Goal: Task Accomplishment & Management: Complete application form

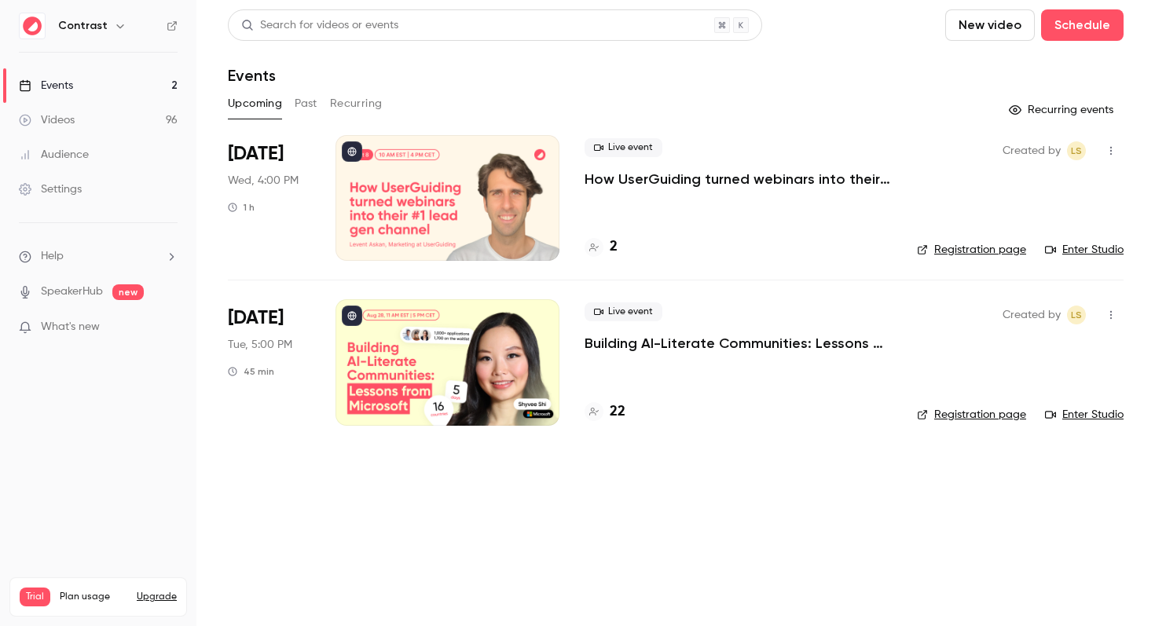
click at [114, 28] on icon "button" at bounding box center [120, 26] width 13 height 13
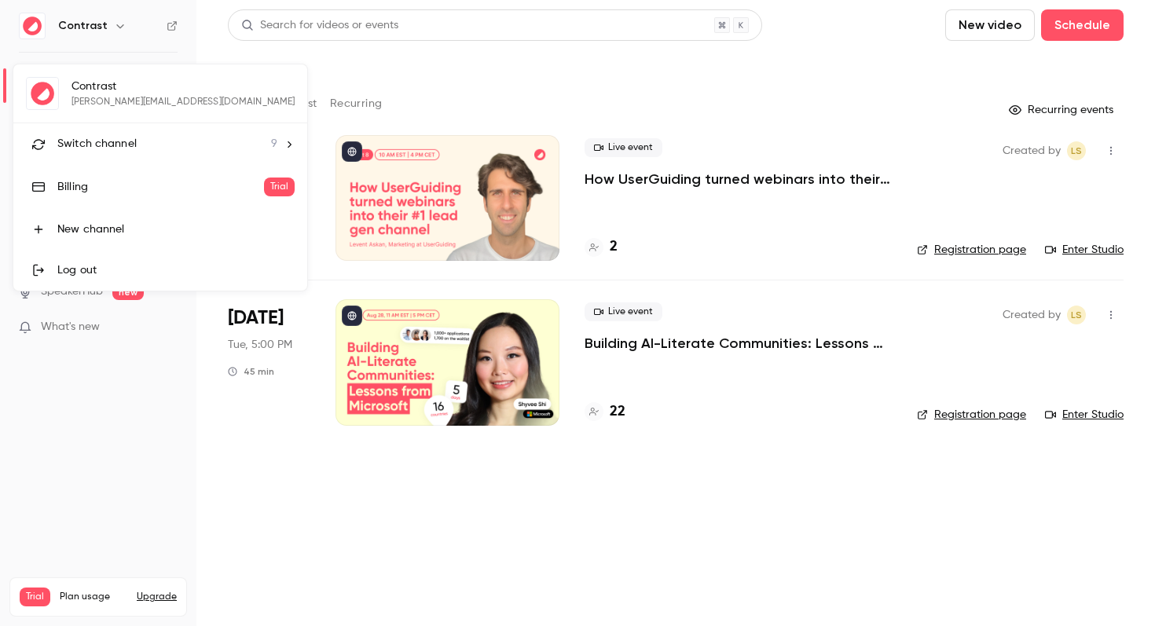
click at [117, 151] on span "Switch channel" at bounding box center [96, 144] width 79 height 17
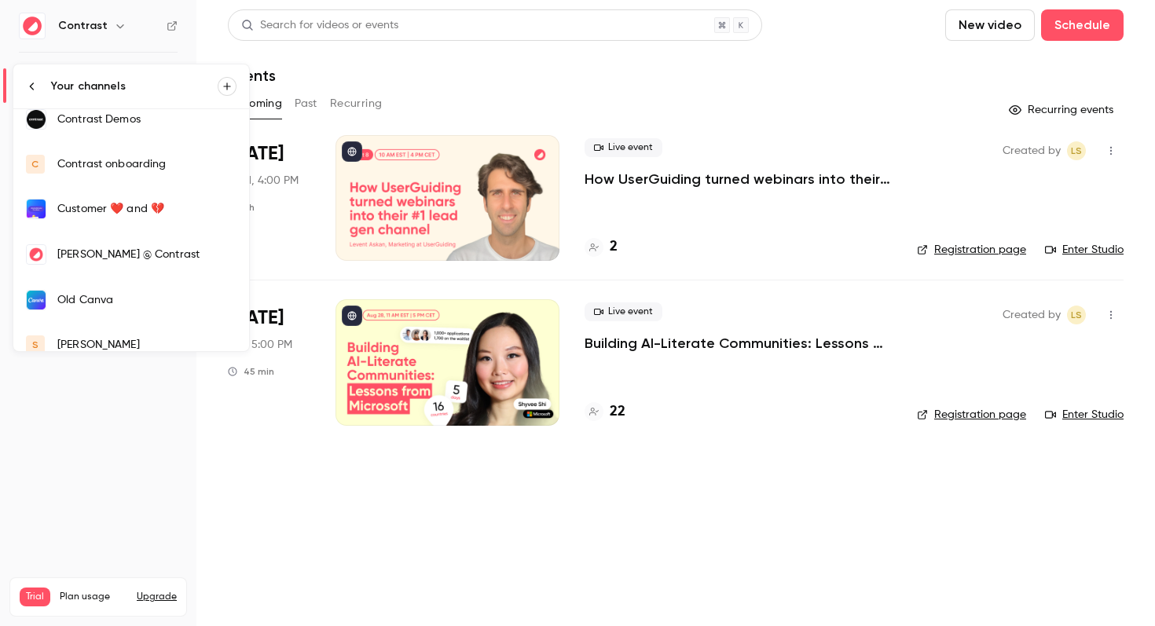
scroll to position [165, 0]
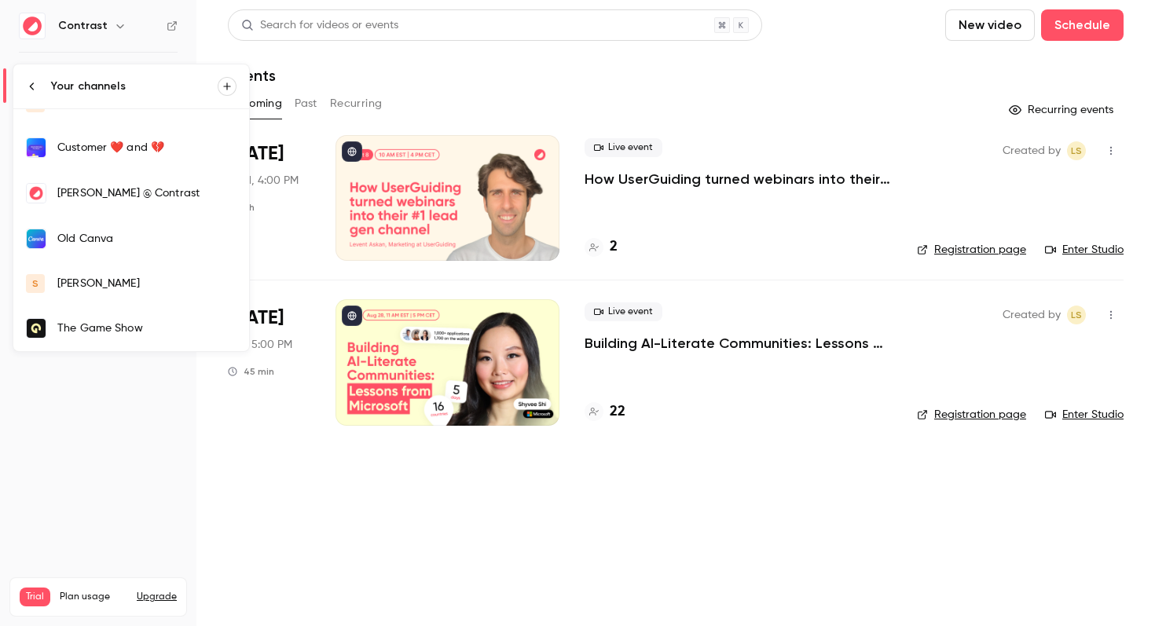
click at [90, 290] on div "[PERSON_NAME]" at bounding box center [146, 284] width 179 height 16
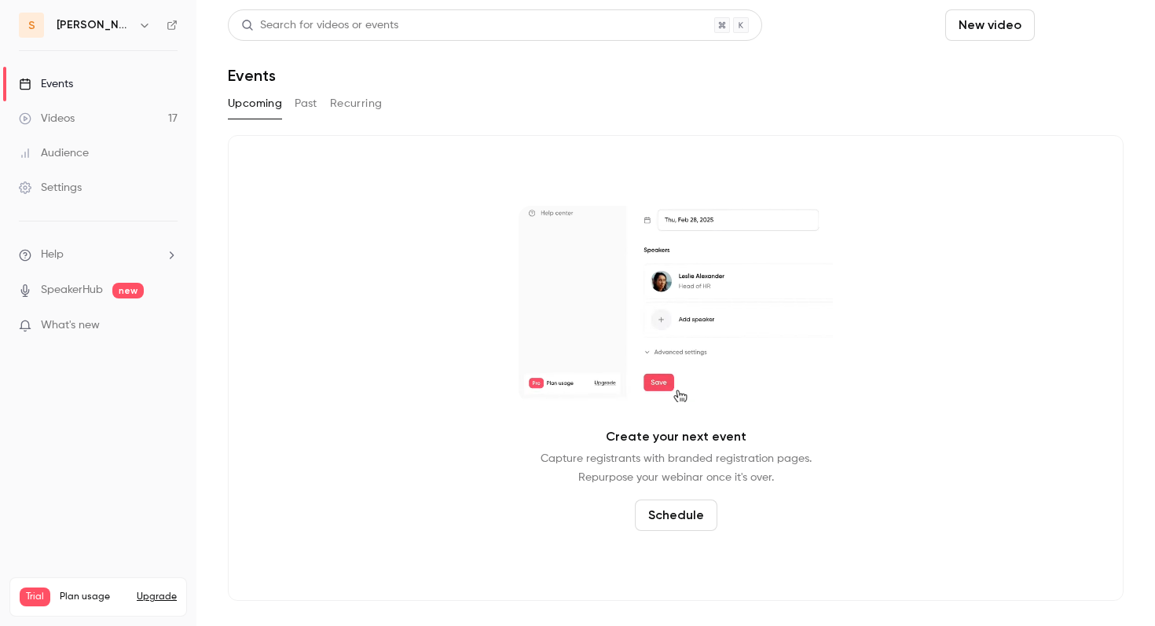
click at [1093, 20] on button "Schedule" at bounding box center [1082, 24] width 83 height 31
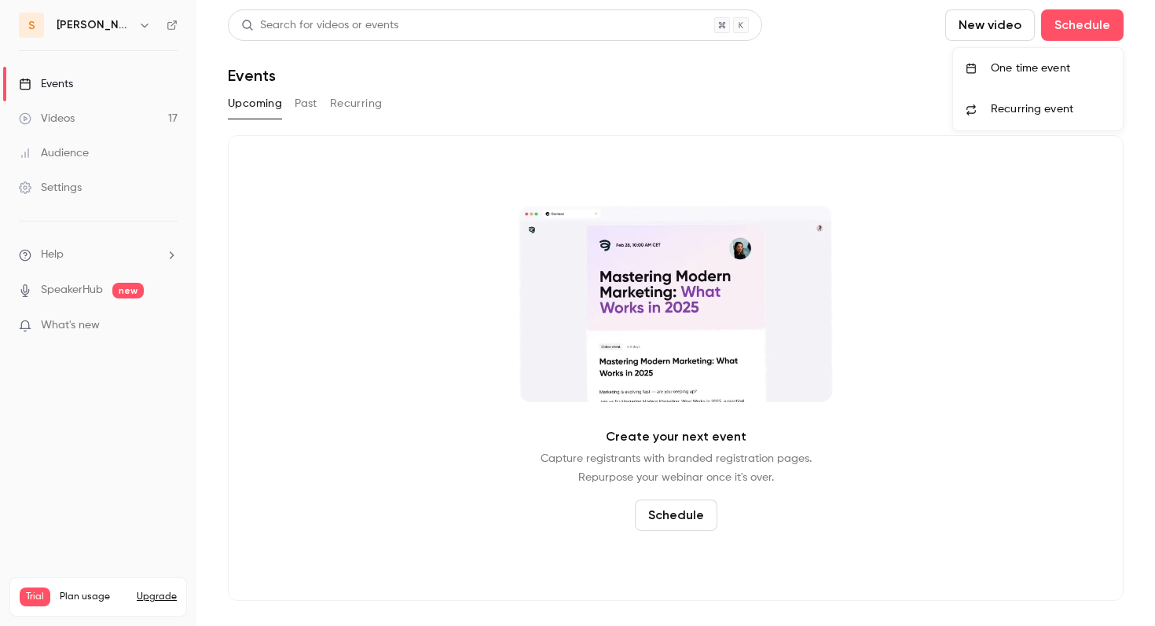
click at [1022, 77] on li "One time event" at bounding box center [1038, 68] width 170 height 41
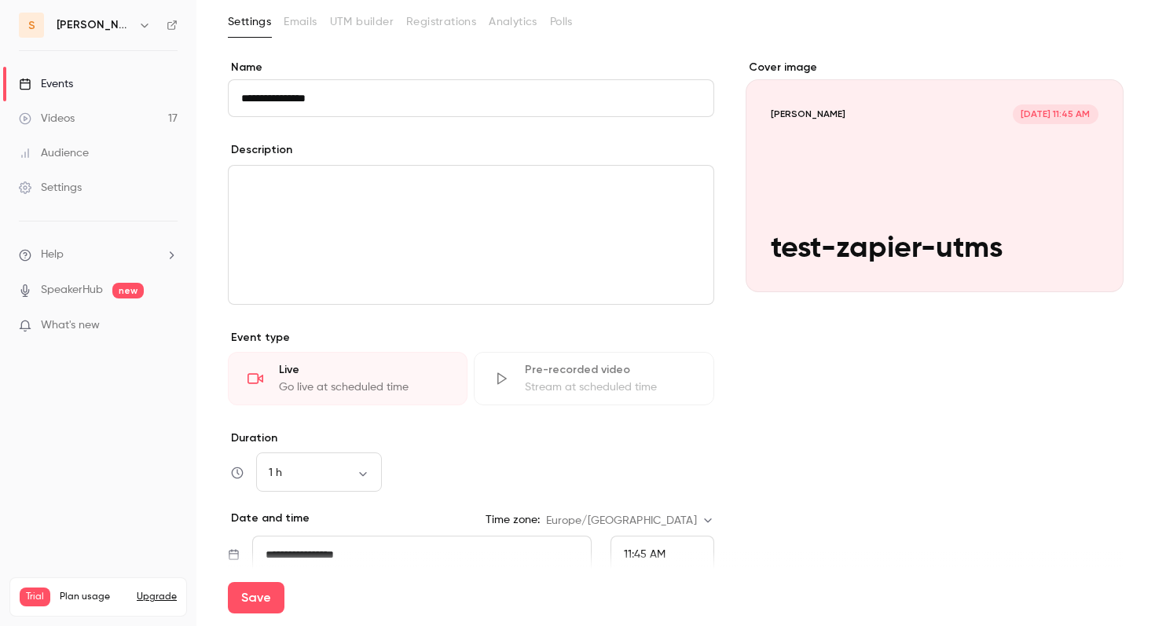
scroll to position [95, 0]
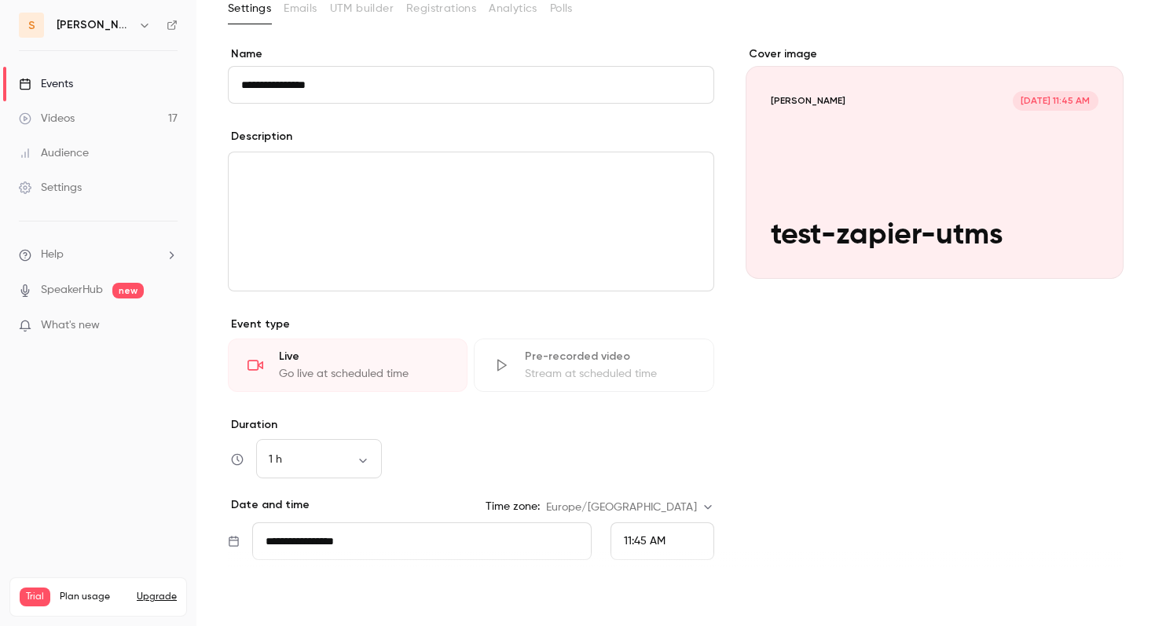
type input "**********"
click at [268, 598] on button "Save" at bounding box center [256, 597] width 57 height 31
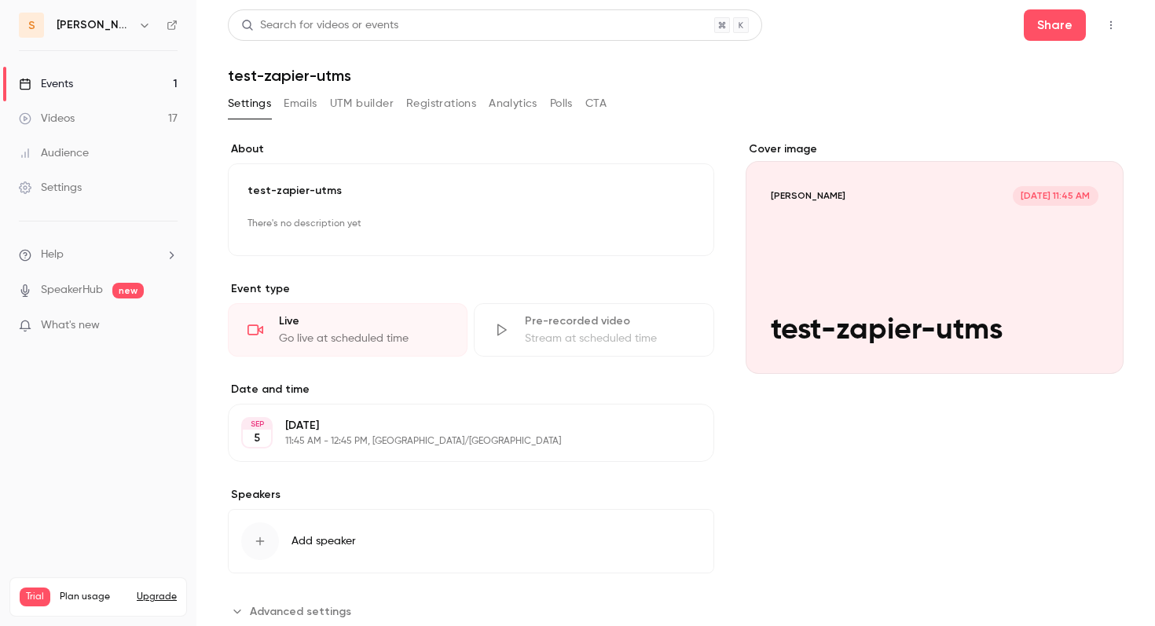
click at [450, 105] on button "Registrations" at bounding box center [441, 103] width 70 height 25
